Goal: Navigation & Orientation: Find specific page/section

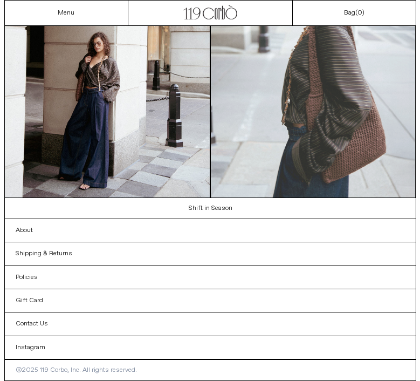
scroll to position [663, 0]
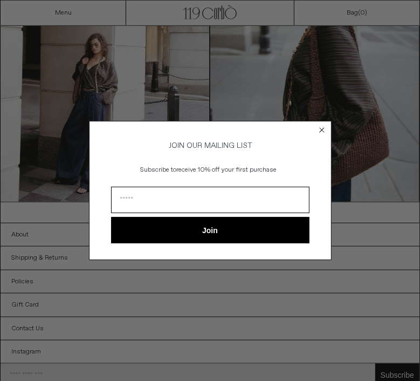
click at [322, 129] on circle "Close dialog" at bounding box center [322, 130] width 10 height 10
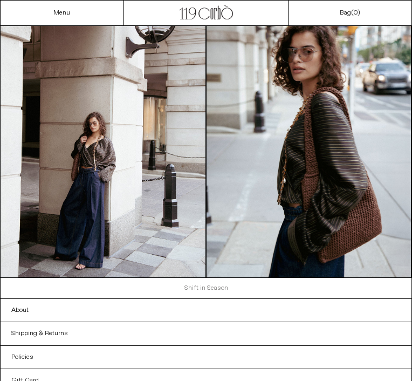
scroll to position [684, 0]
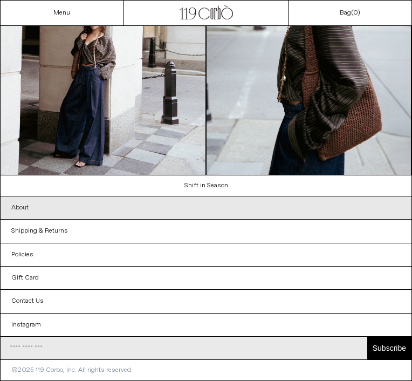
click at [39, 196] on link "About" at bounding box center [206, 207] width 411 height 23
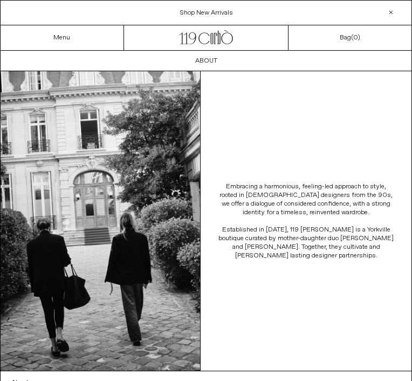
scroll to position [183, 0]
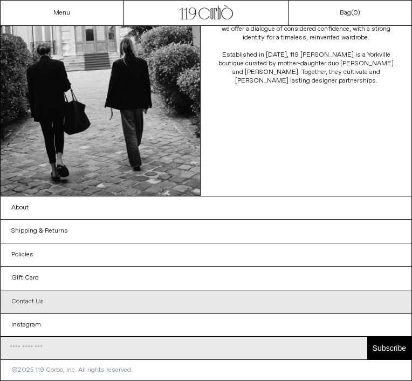
click at [33, 299] on link "Contact Us" at bounding box center [206, 301] width 411 height 23
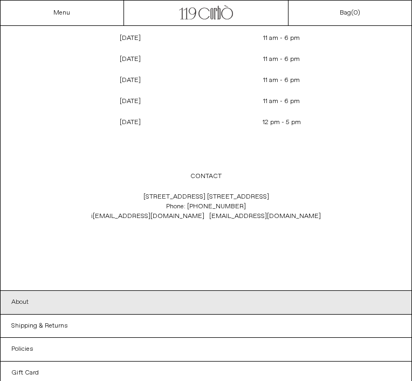
click at [21, 299] on link "About" at bounding box center [206, 302] width 411 height 23
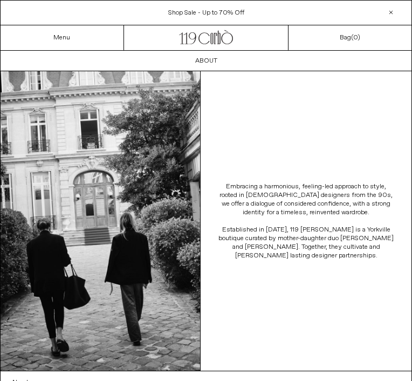
scroll to position [108, 0]
